Goal: Task Accomplishment & Management: Use online tool/utility

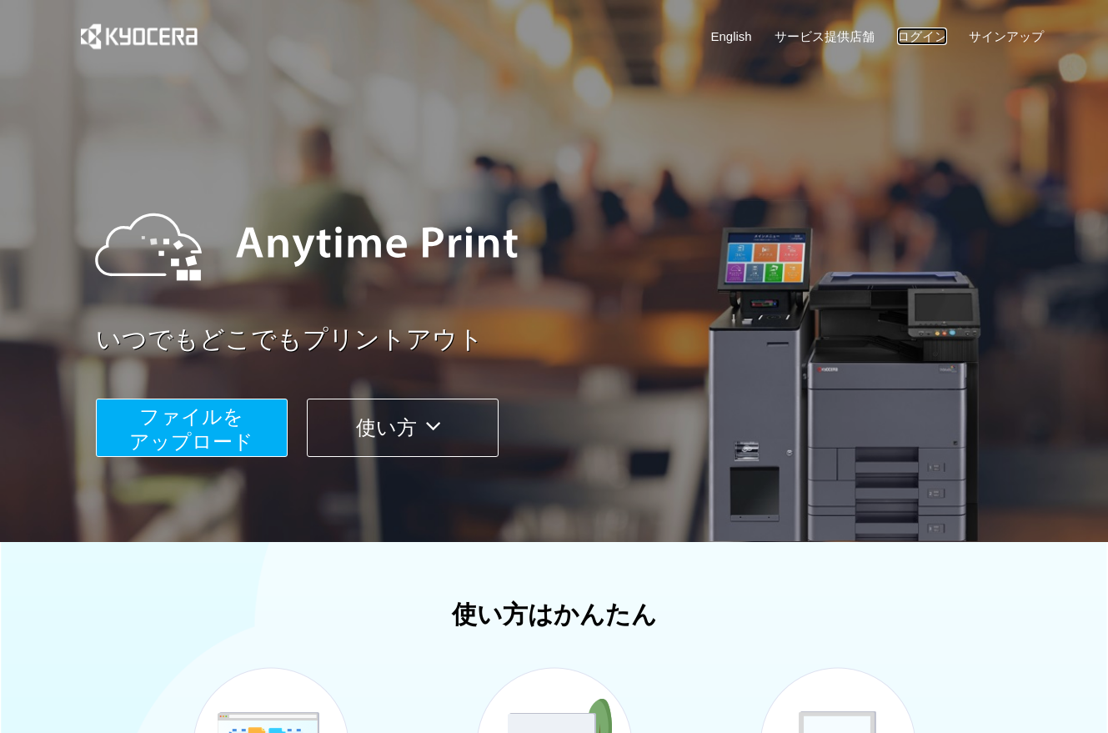
click at [915, 37] on link "ログイン" at bounding box center [922, 37] width 50 height 18
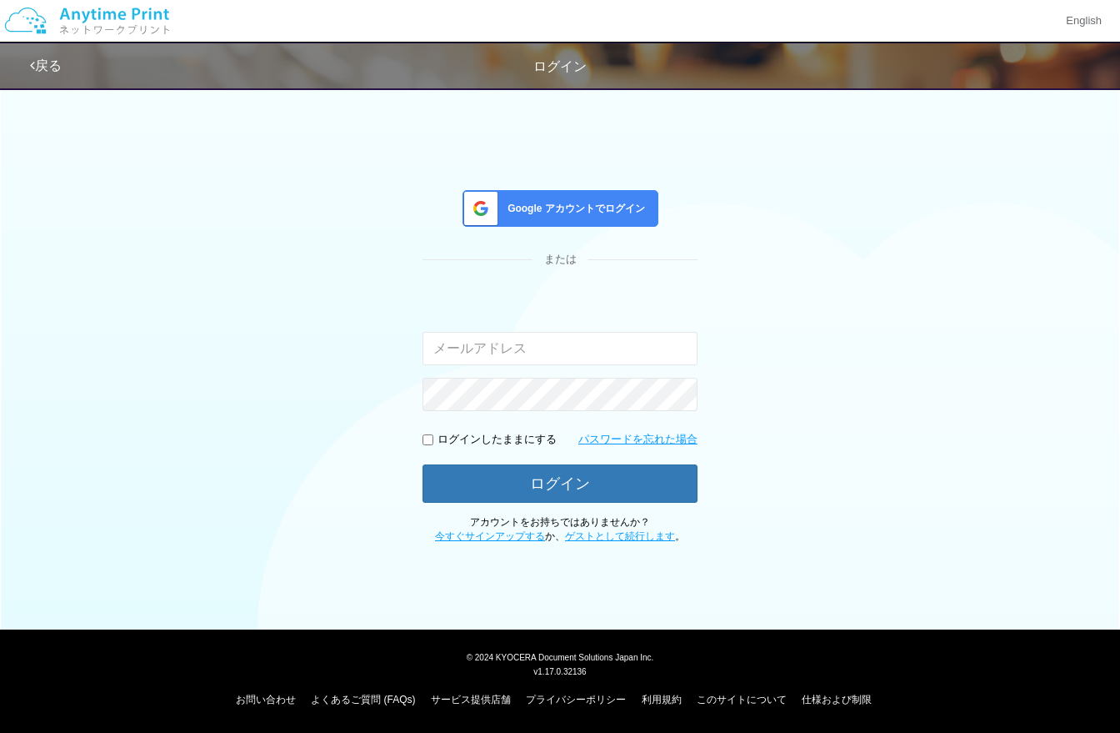
click at [530, 352] on input "email" at bounding box center [560, 348] width 275 height 33
type input "[EMAIL_ADDRESS][DOMAIN_NAME]"
click at [523, 440] on p "ログインしたままにする" at bounding box center [497, 440] width 119 height 16
click at [498, 441] on p "ログインしたままにする" at bounding box center [497, 440] width 119 height 16
drag, startPoint x: 488, startPoint y: 442, endPoint x: 473, endPoint y: 448, distance: 16.1
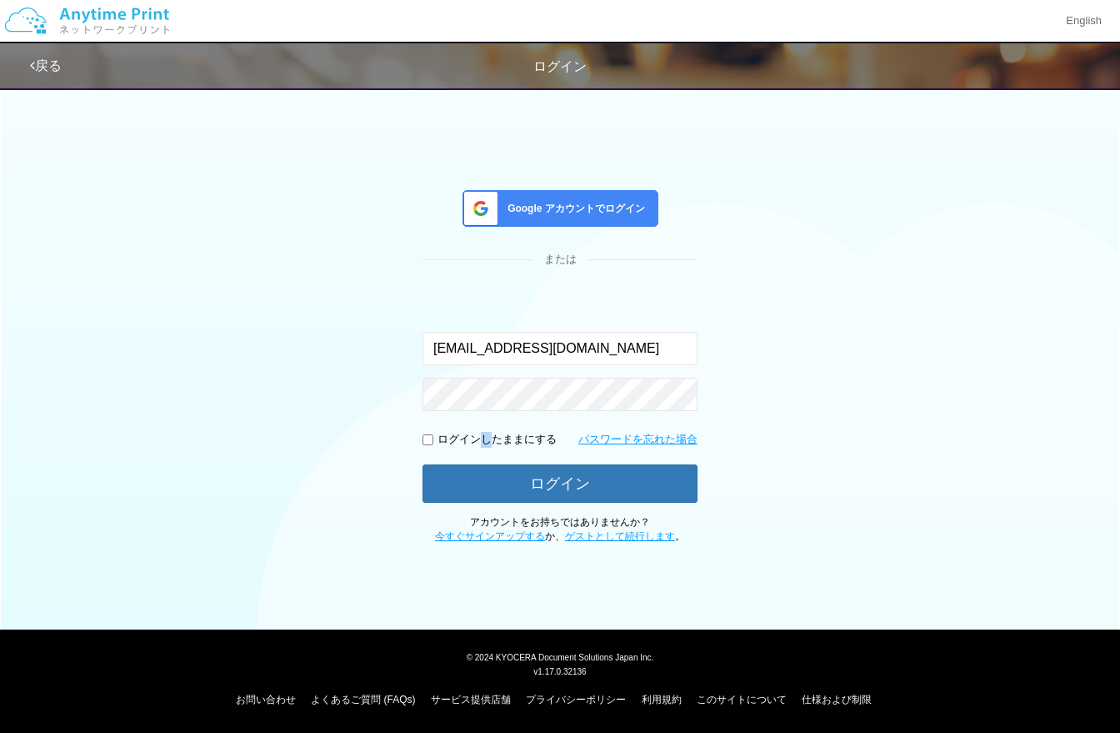
click at [473, 440] on p "ログインしたままにする" at bounding box center [497, 440] width 119 height 16
click at [431, 441] on input "checkbox" at bounding box center [428, 439] width 11 height 11
checkbox input "true"
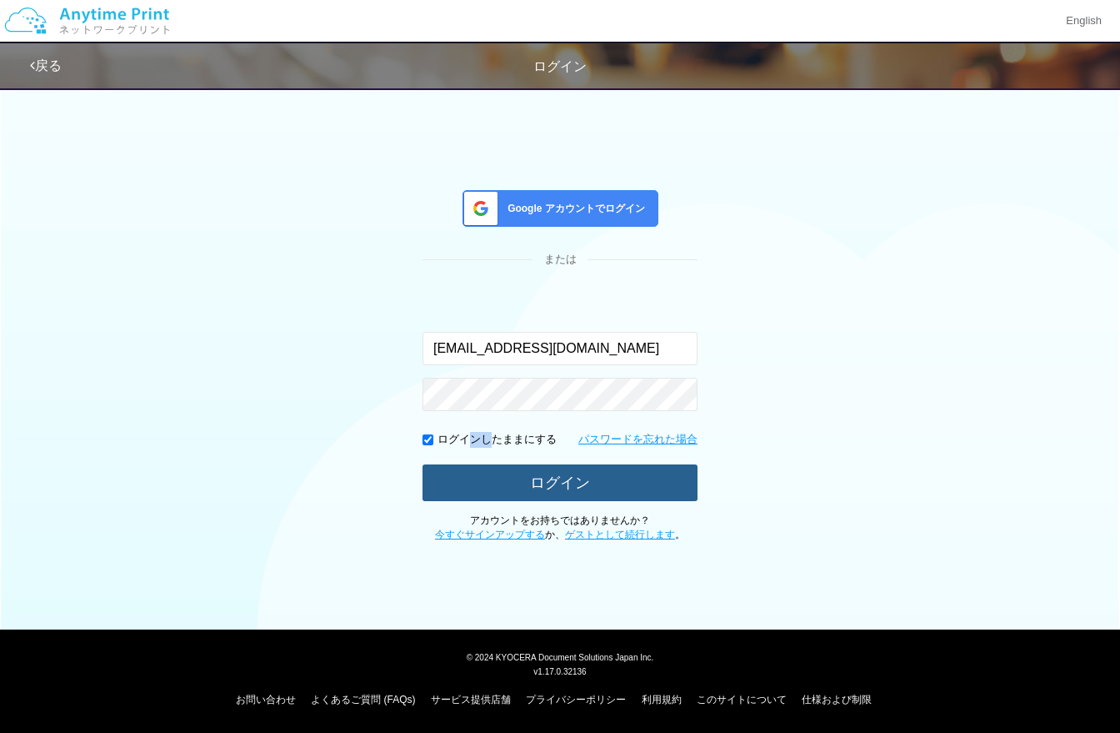
click at [538, 483] on button "ログイン" at bounding box center [560, 482] width 275 height 37
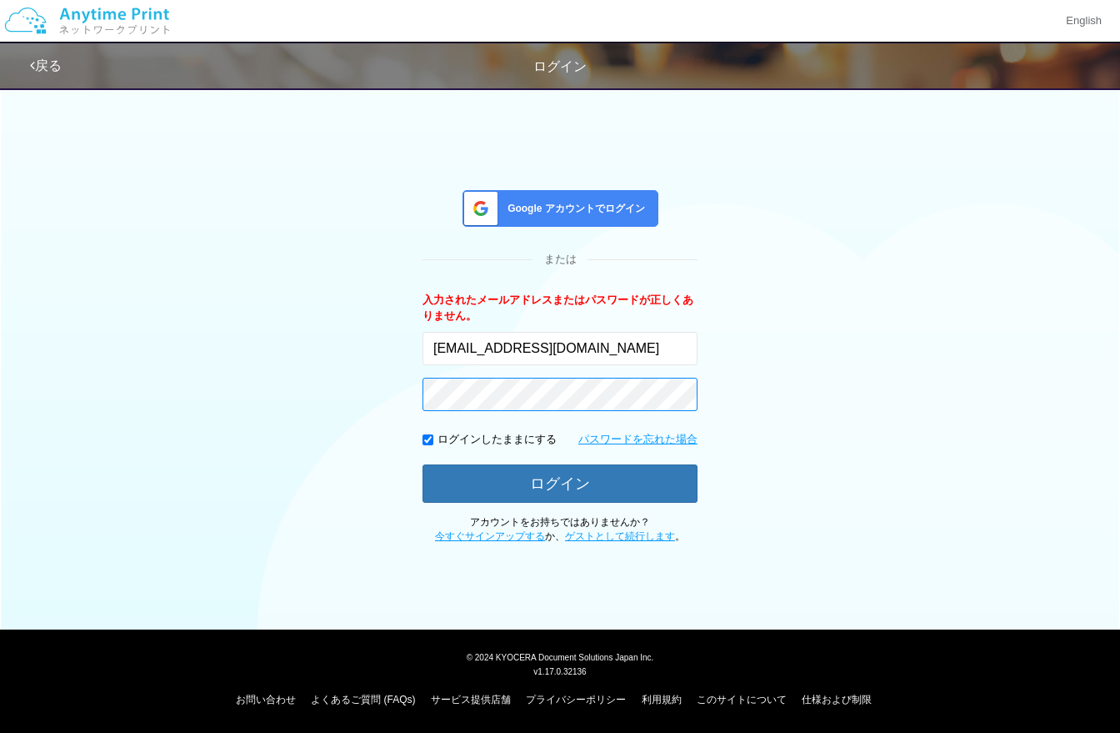
click at [423, 464] on button "ログイン" at bounding box center [560, 483] width 275 height 38
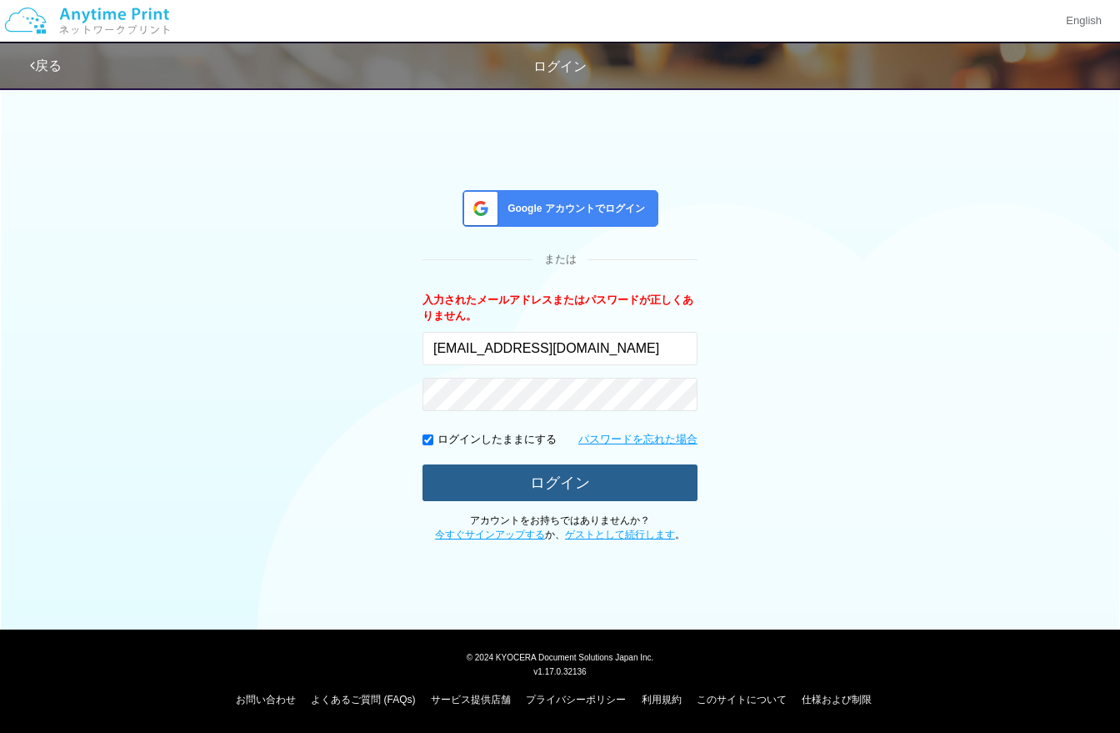
click at [538, 473] on button "ログイン" at bounding box center [560, 482] width 275 height 37
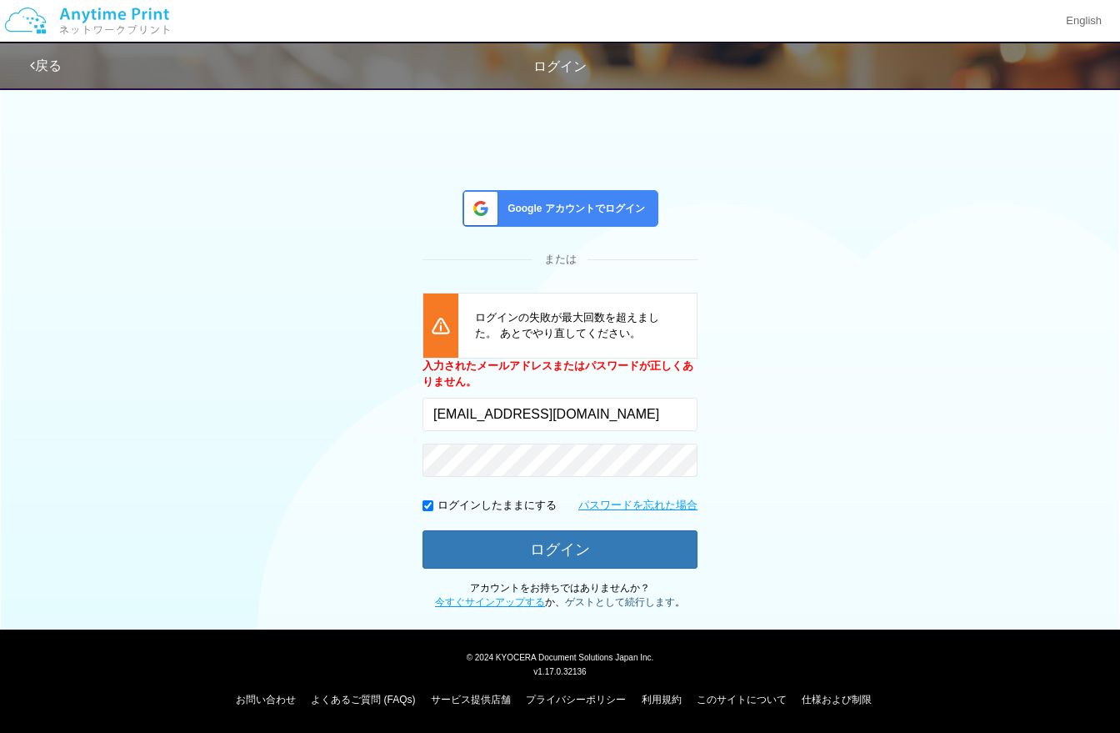
click at [603, 599] on link "ゲストとして続行します" at bounding box center [620, 602] width 110 height 12
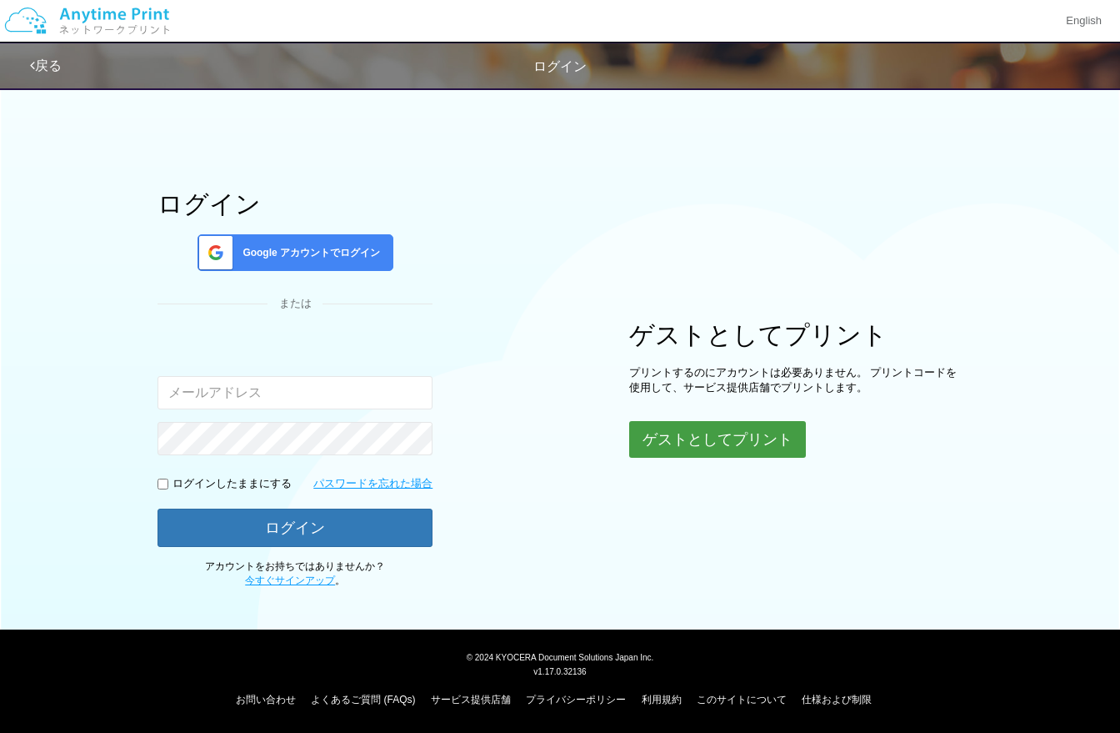
click at [715, 436] on button "ゲストとしてプリント" at bounding box center [717, 439] width 177 height 37
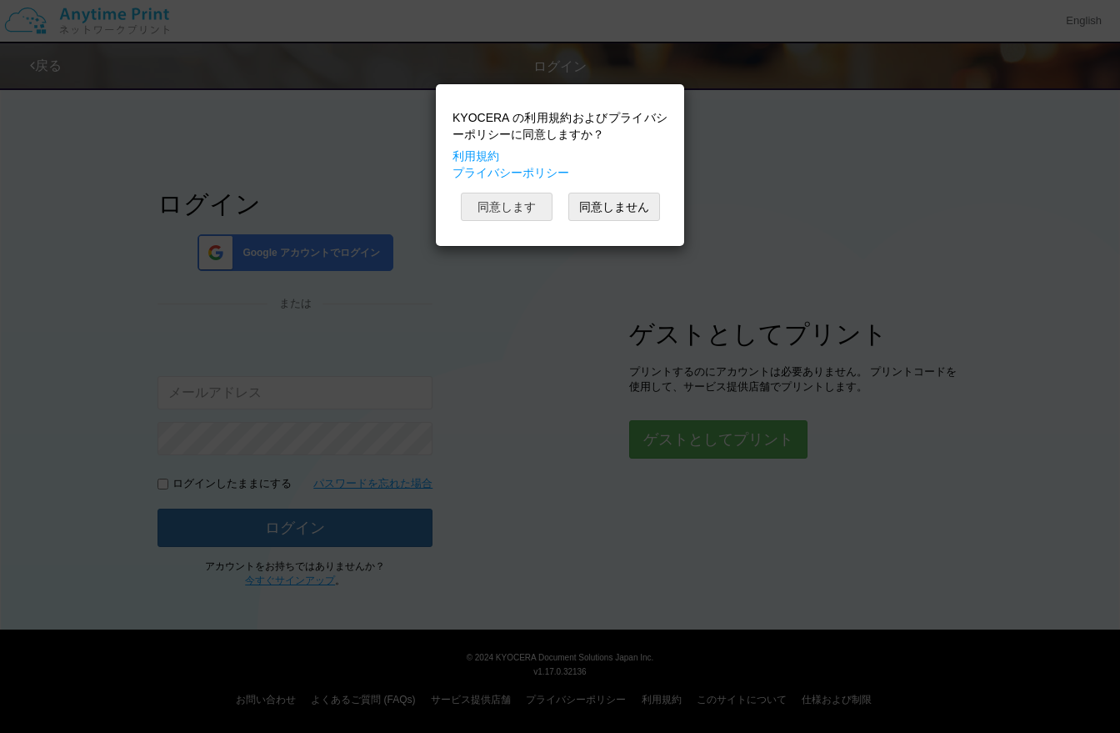
click at [513, 205] on button "同意します" at bounding box center [507, 207] width 92 height 28
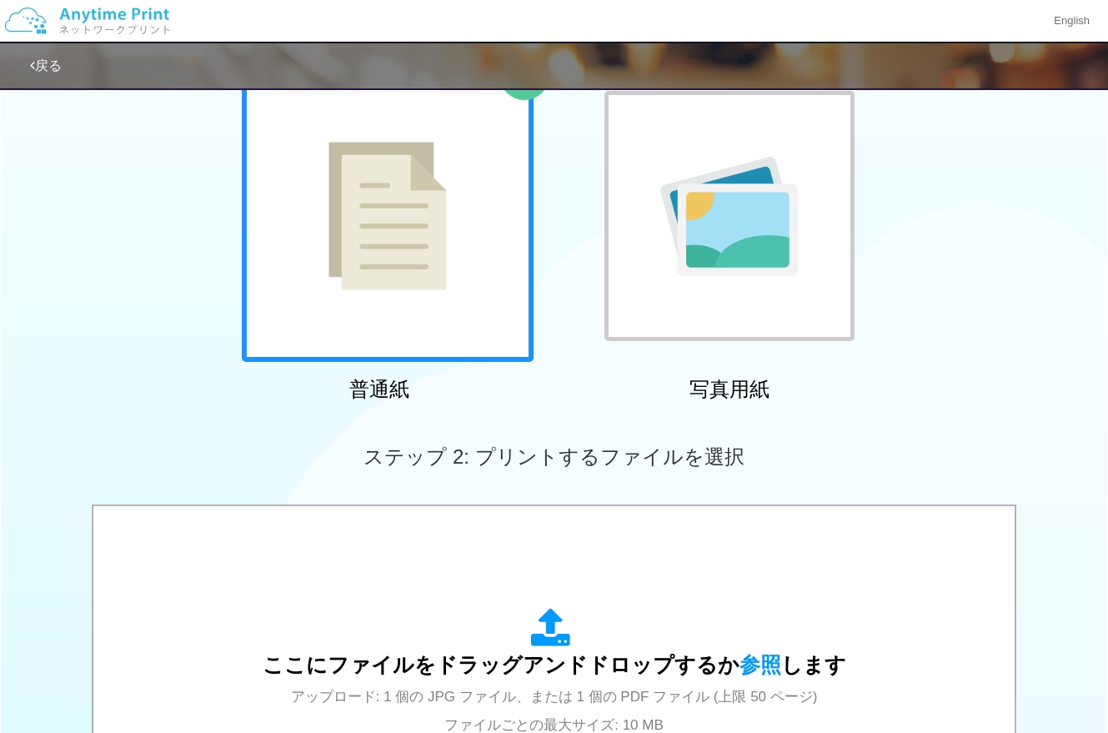
scroll to position [128, 0]
click at [421, 279] on img at bounding box center [387, 217] width 118 height 148
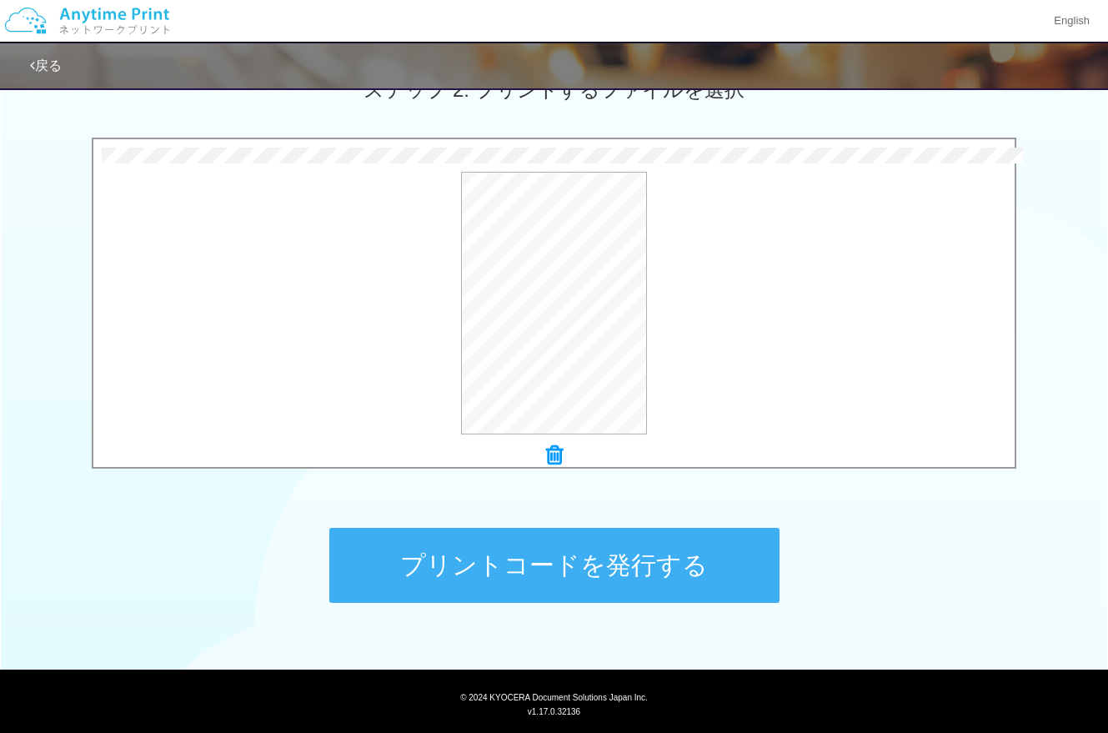
scroll to position [535, 0]
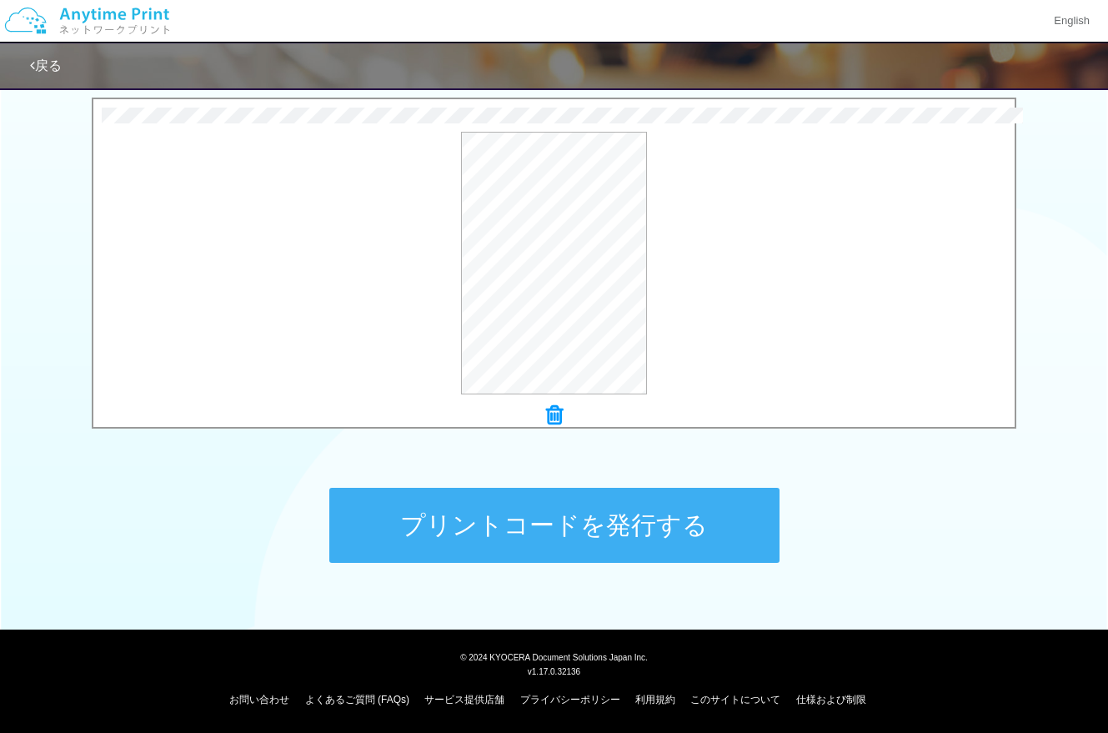
click at [596, 528] on button "プリントコードを発行する" at bounding box center [554, 525] width 450 height 75
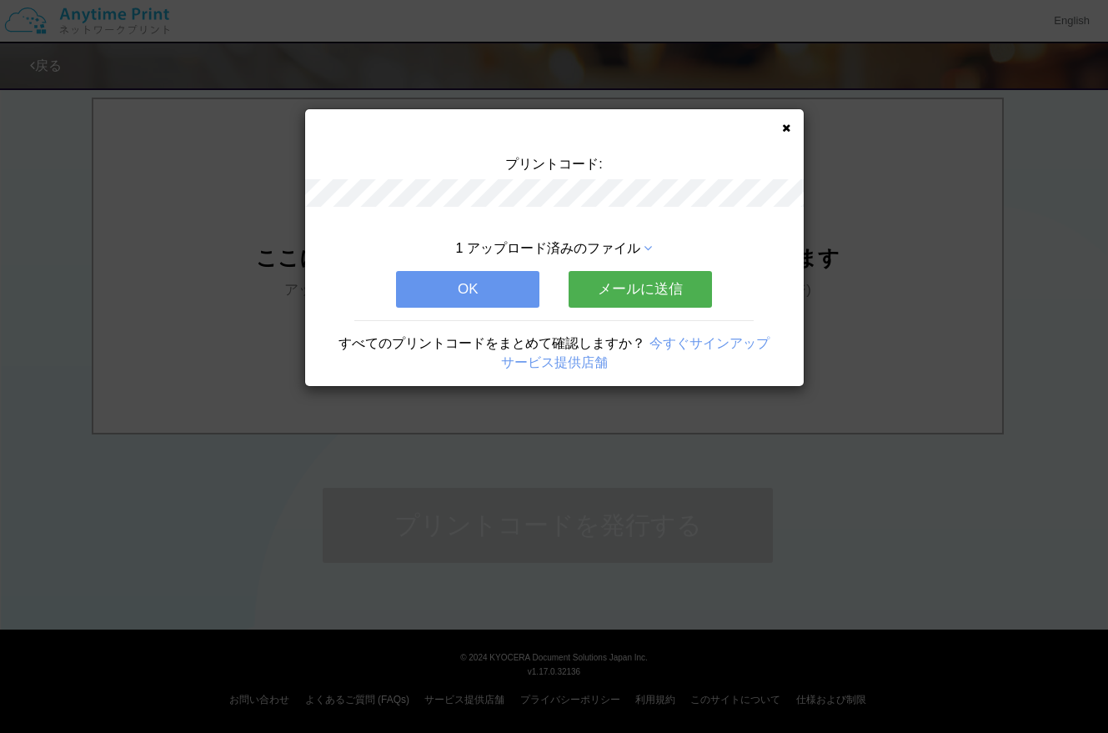
scroll to position [0, 0]
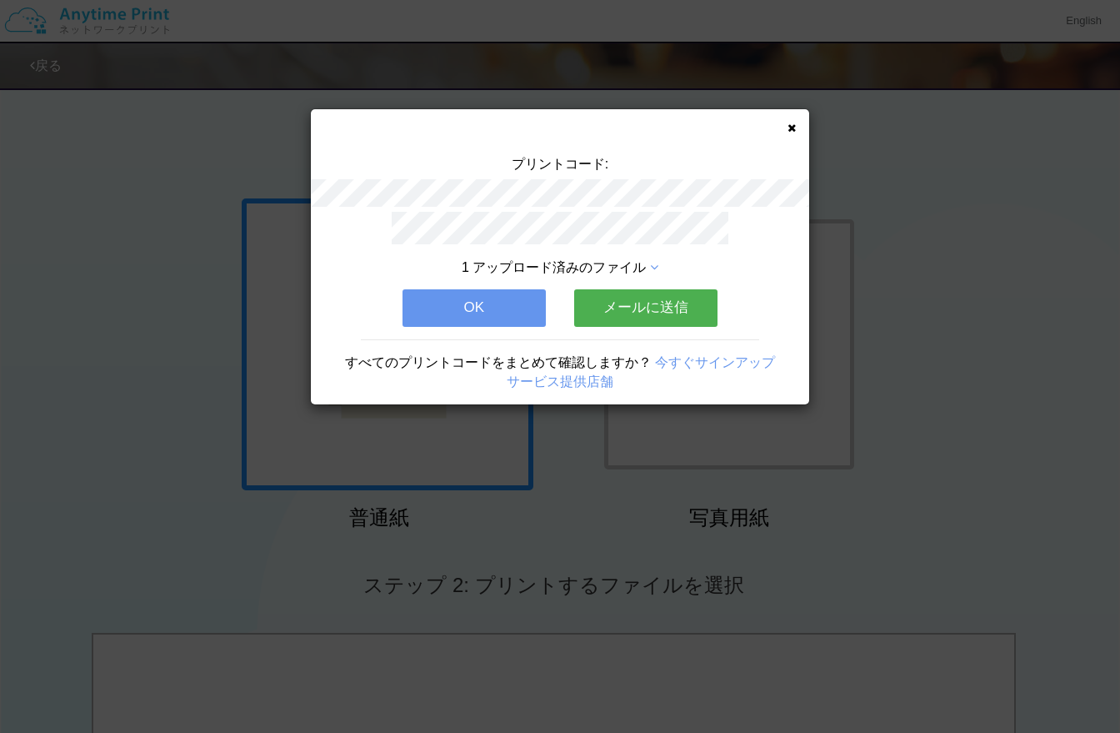
click at [638, 308] on button "メールに送信" at bounding box center [645, 307] width 143 height 37
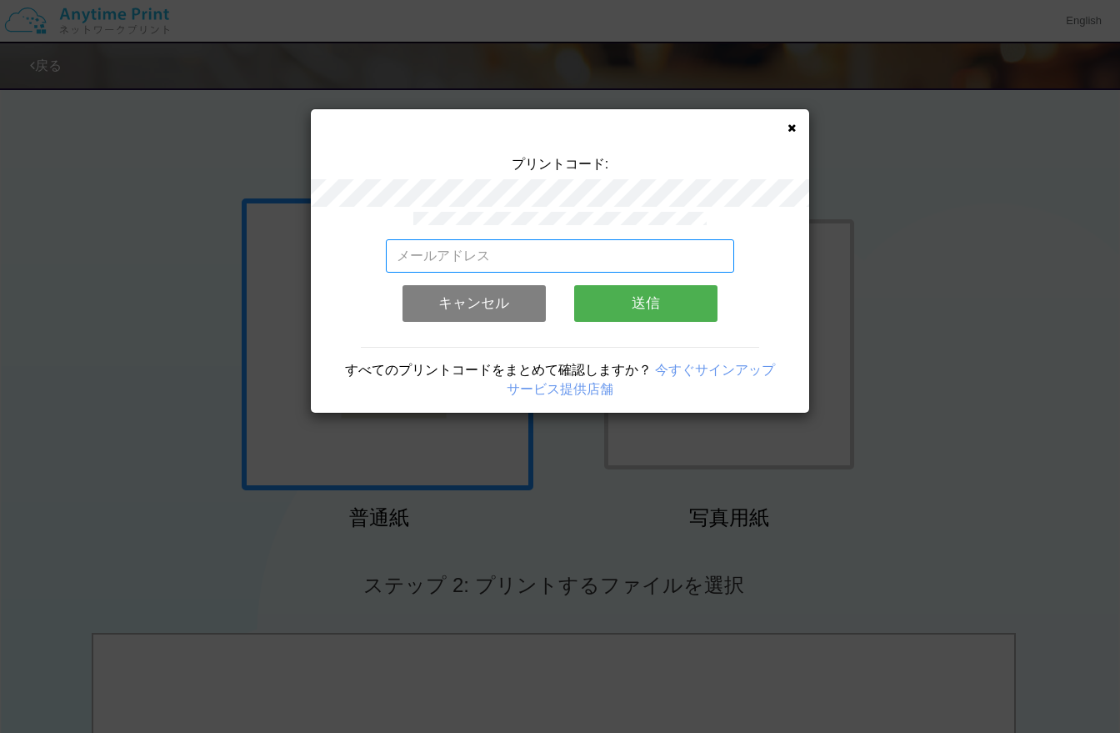
click at [533, 256] on input "email" at bounding box center [560, 255] width 349 height 33
type input "[EMAIL_ADDRESS][DOMAIN_NAME]"
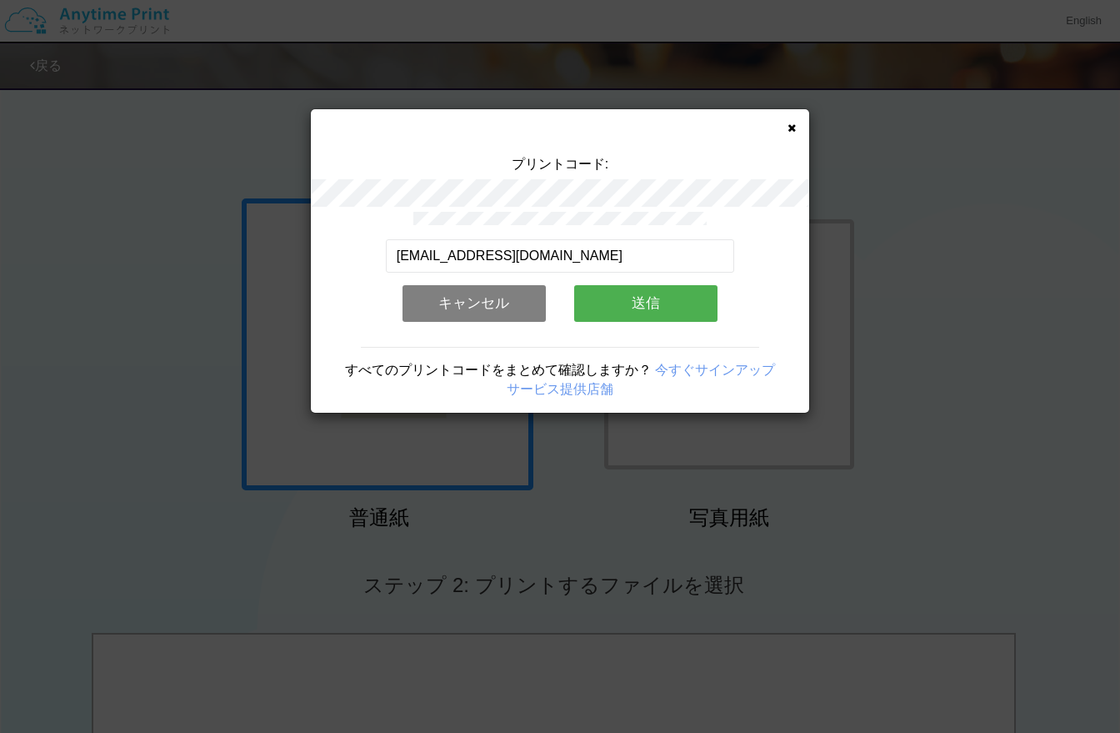
click at [654, 300] on button "送信" at bounding box center [645, 303] width 143 height 37
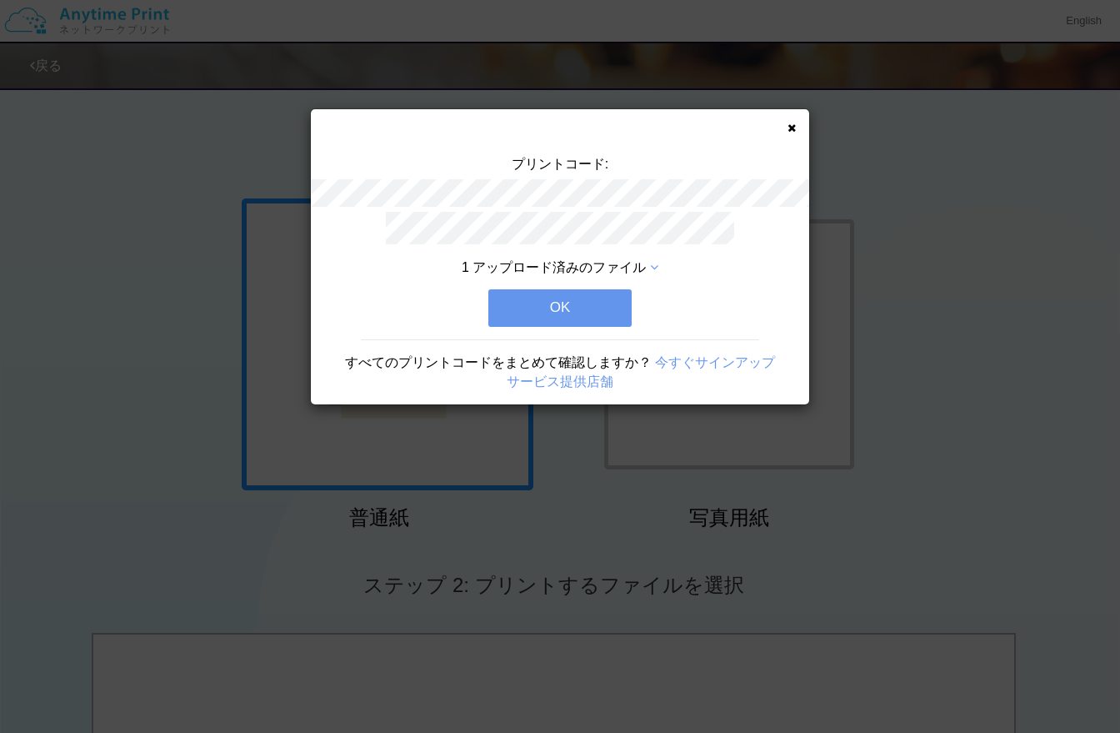
click at [584, 306] on button "OK" at bounding box center [559, 307] width 143 height 37
